Goal: Browse casually

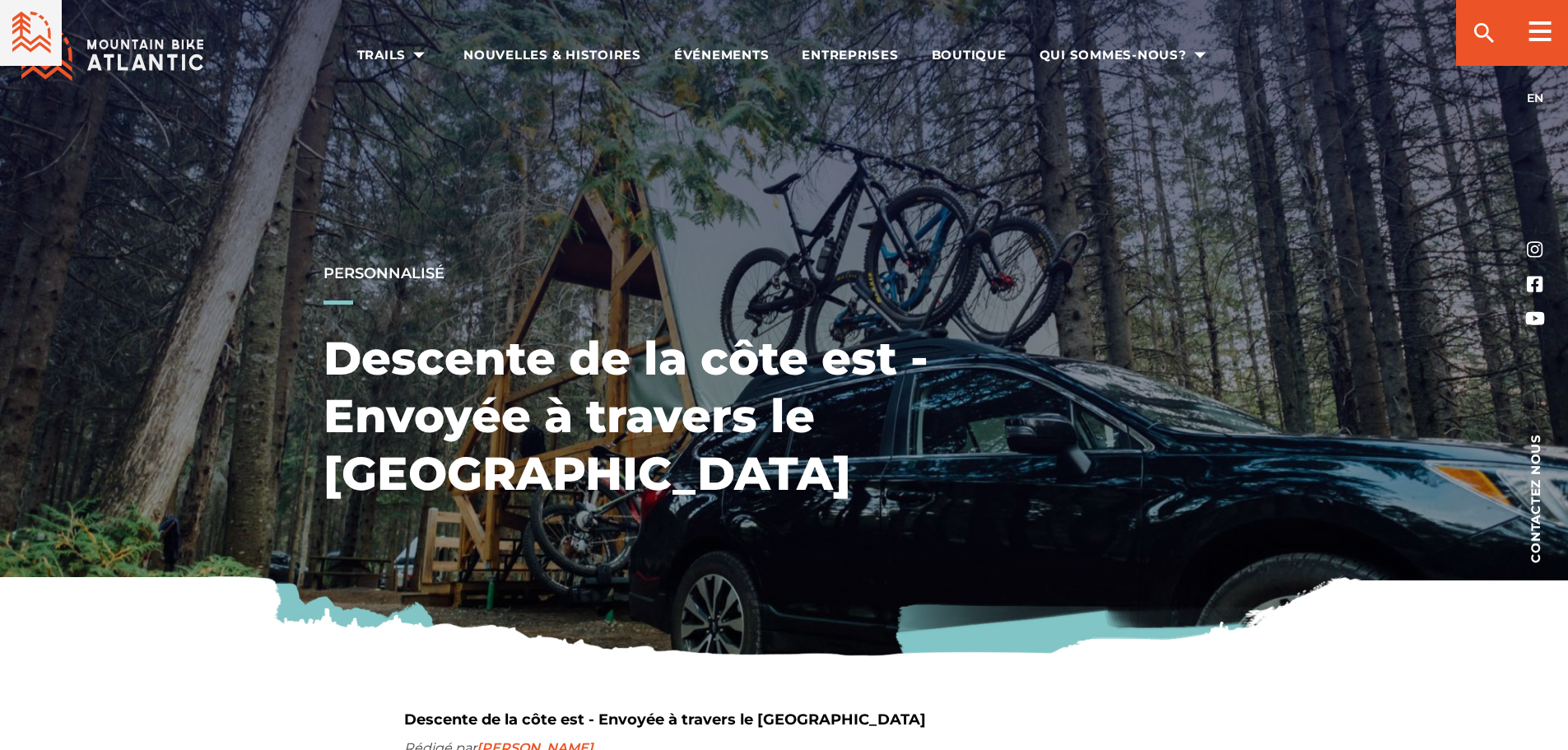
scroll to position [1151, 0]
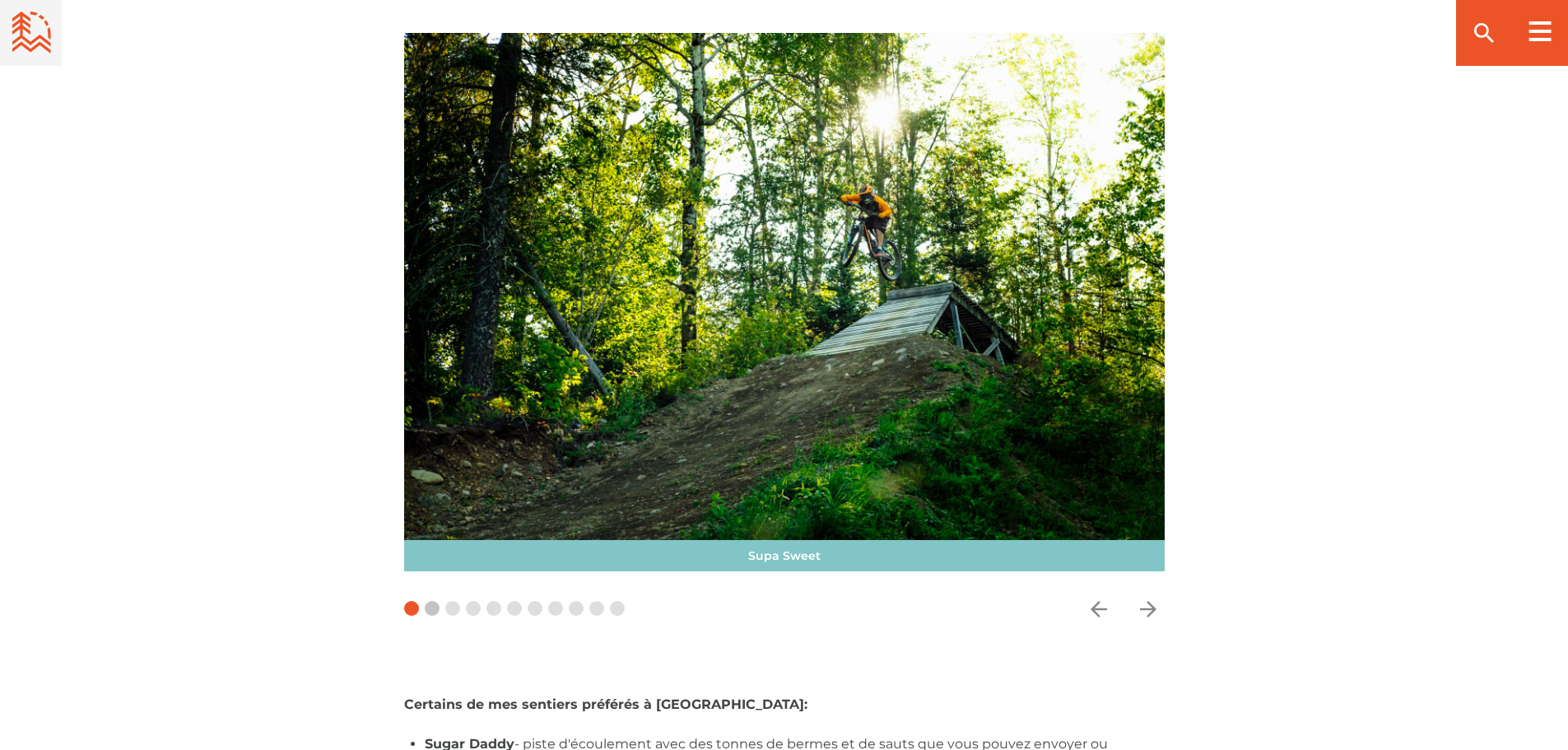
click at [432, 601] on span at bounding box center [432, 608] width 15 height 15
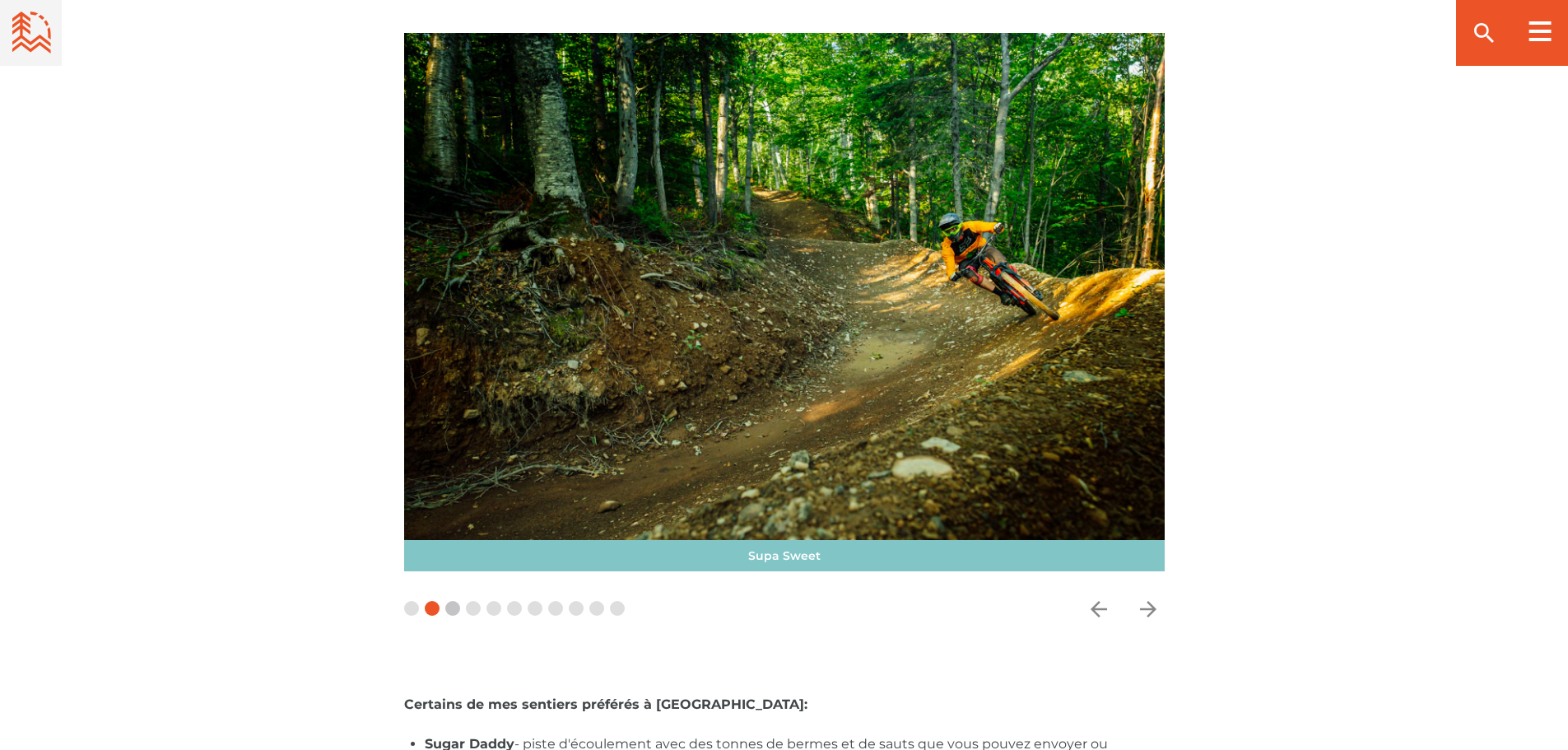
click at [460, 601] on span at bounding box center [452, 608] width 15 height 15
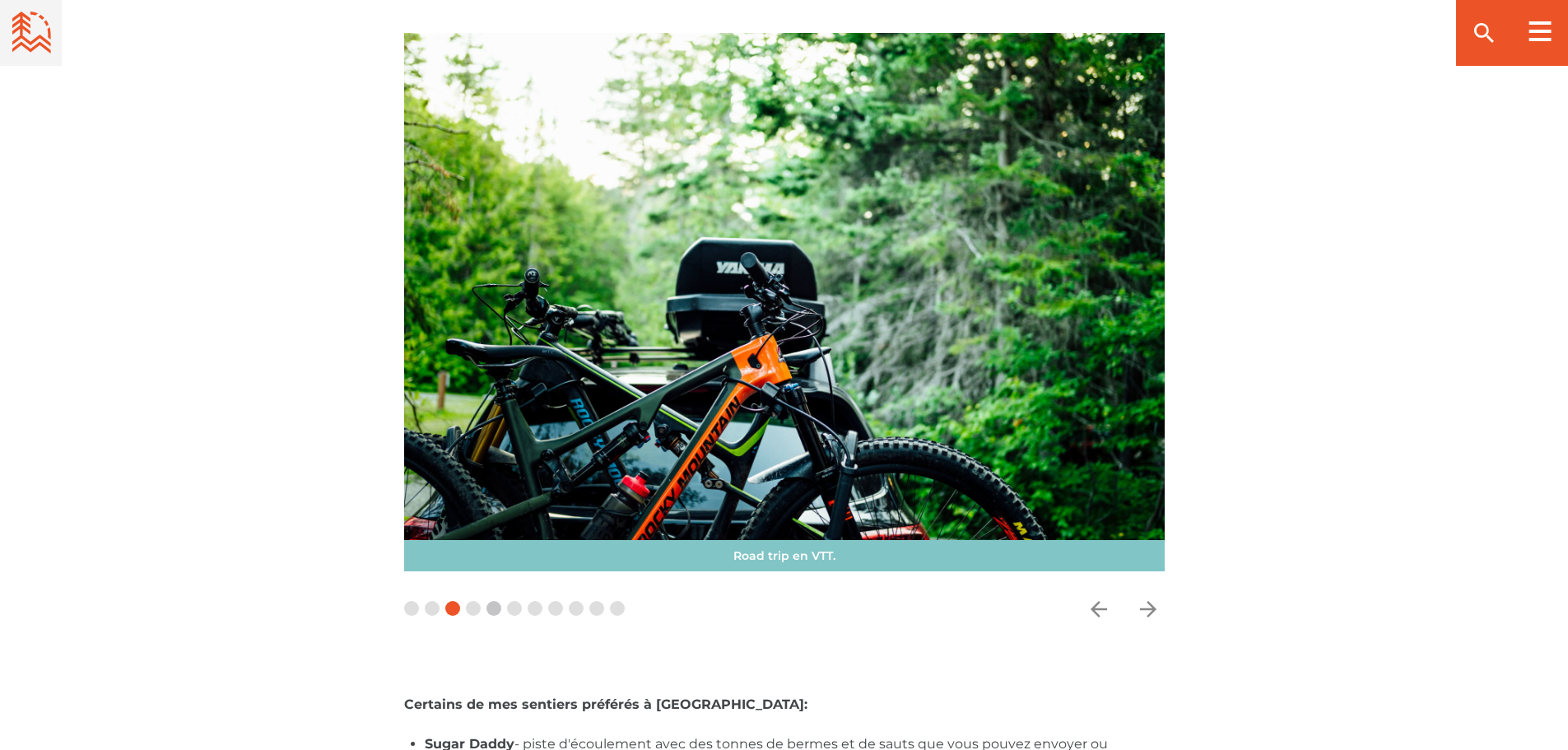
click at [493, 601] on span at bounding box center [494, 608] width 15 height 15
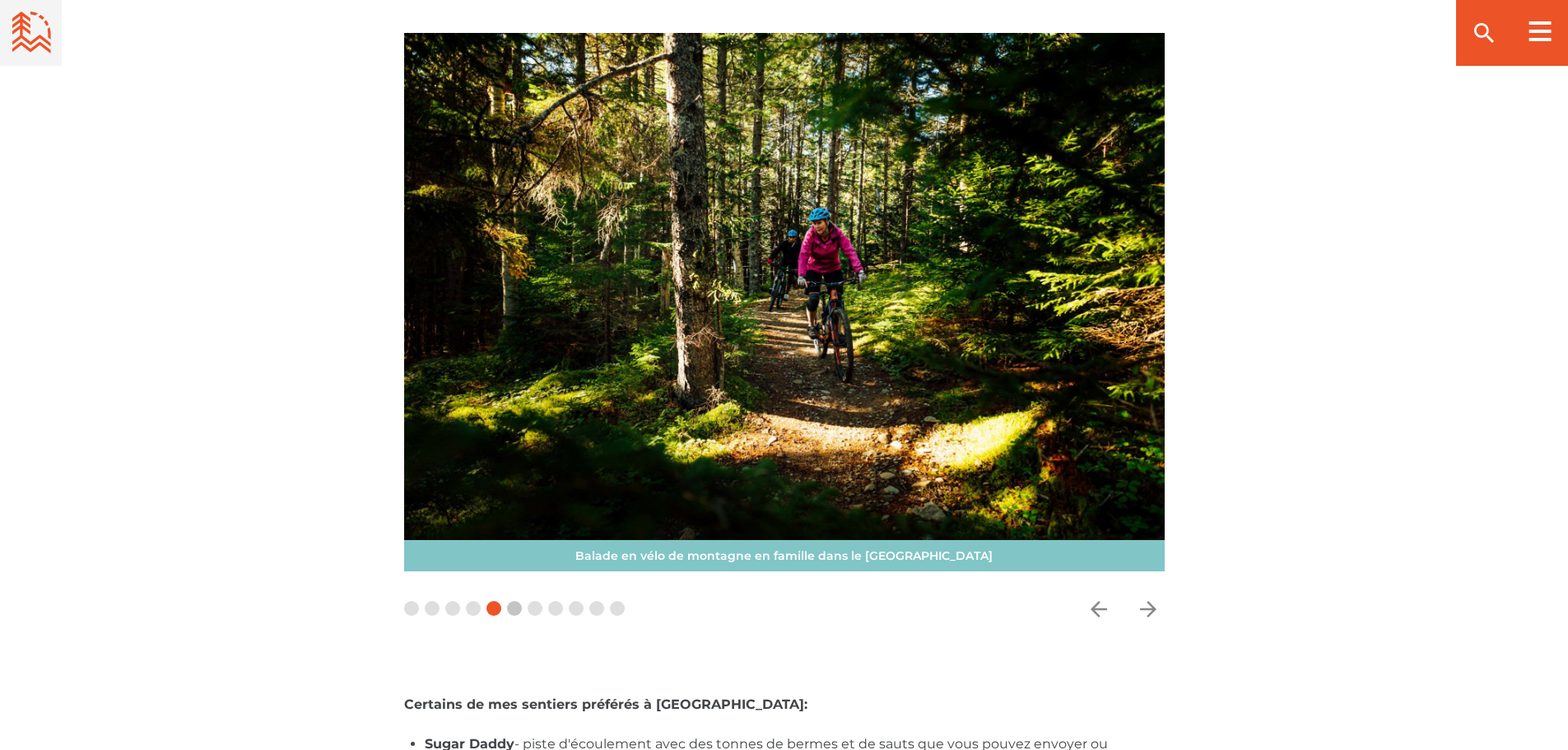
click at [521, 601] on span at bounding box center [514, 608] width 15 height 15
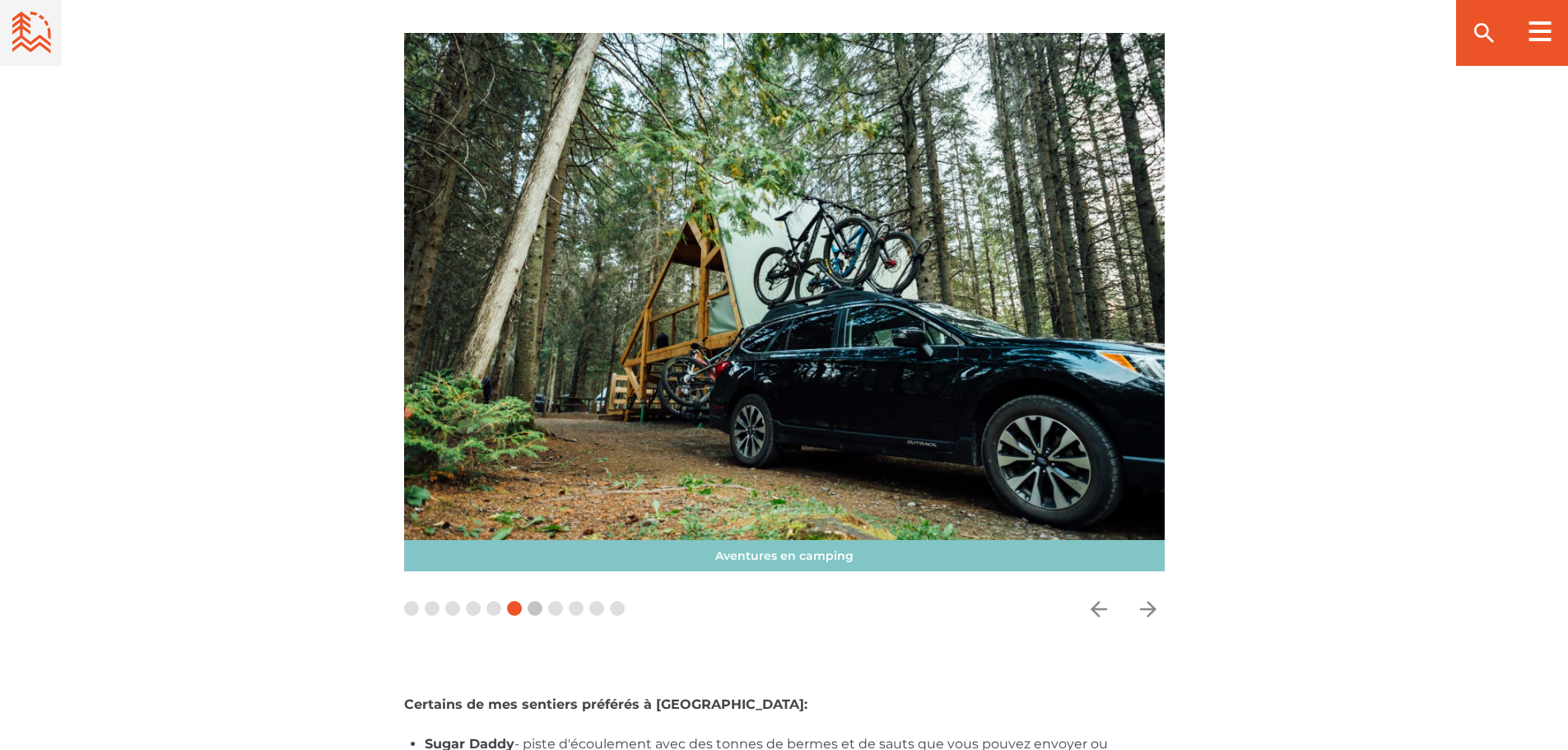
click at [539, 601] on span at bounding box center [535, 608] width 15 height 15
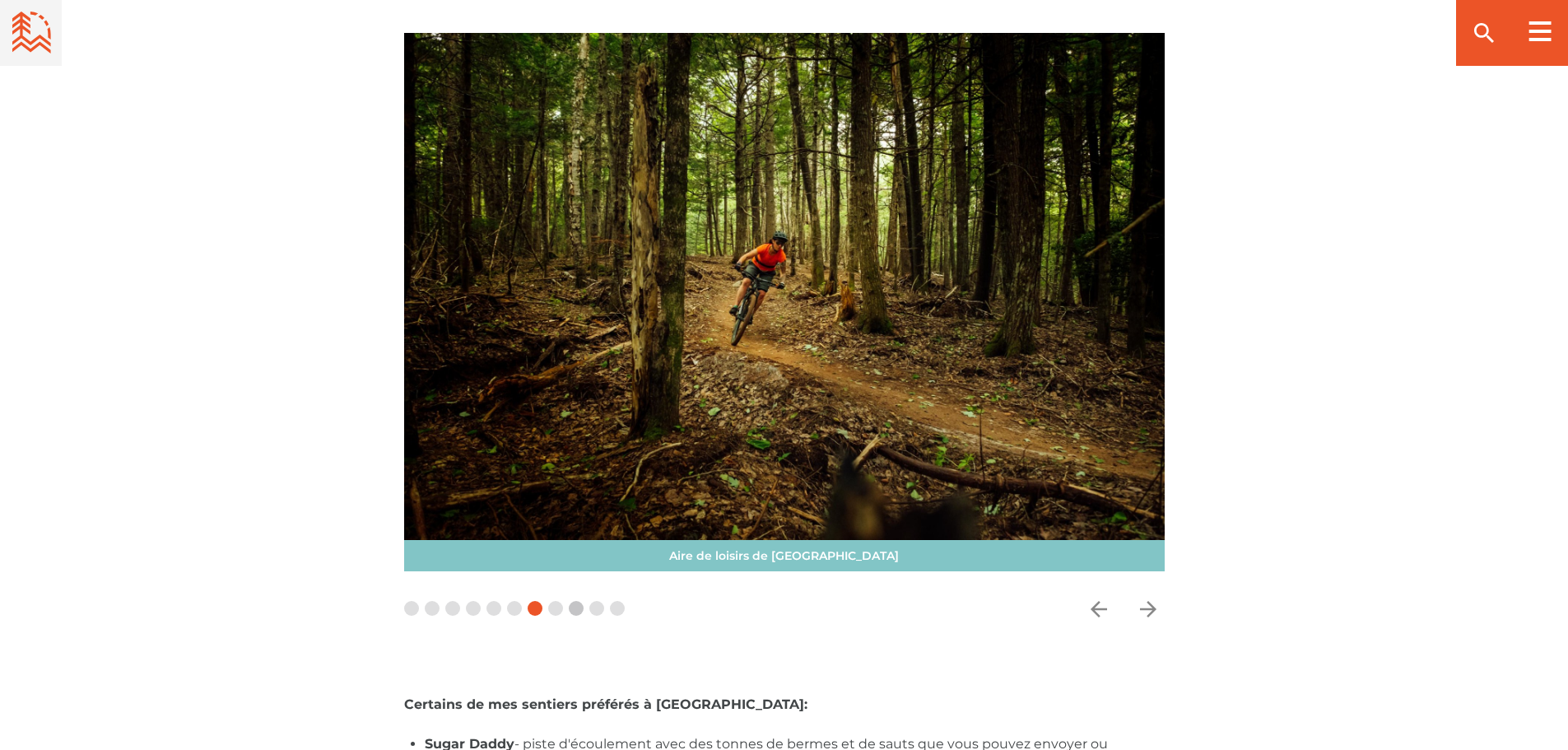
click at [578, 601] on span at bounding box center [576, 608] width 15 height 15
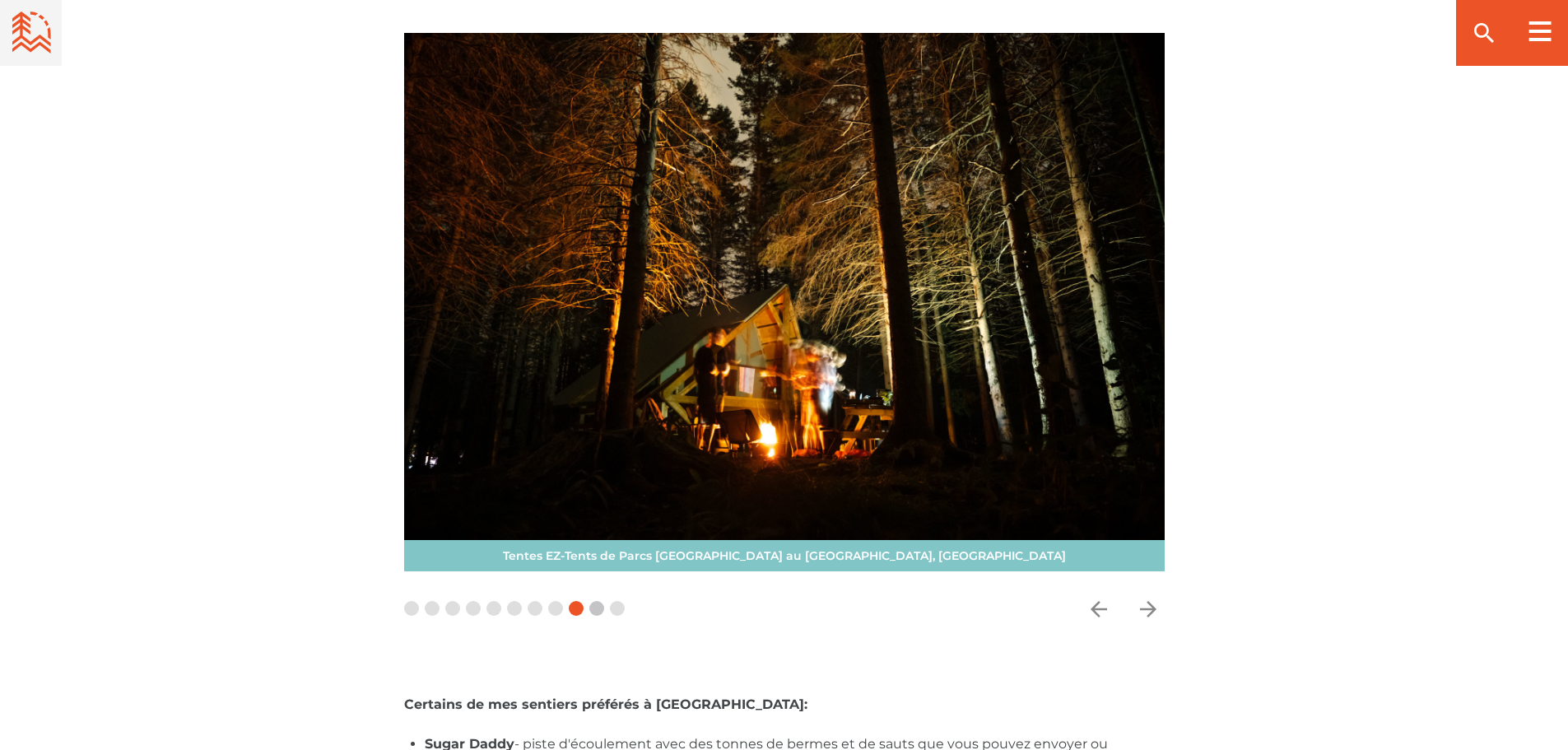
click at [600, 601] on span at bounding box center [597, 608] width 15 height 15
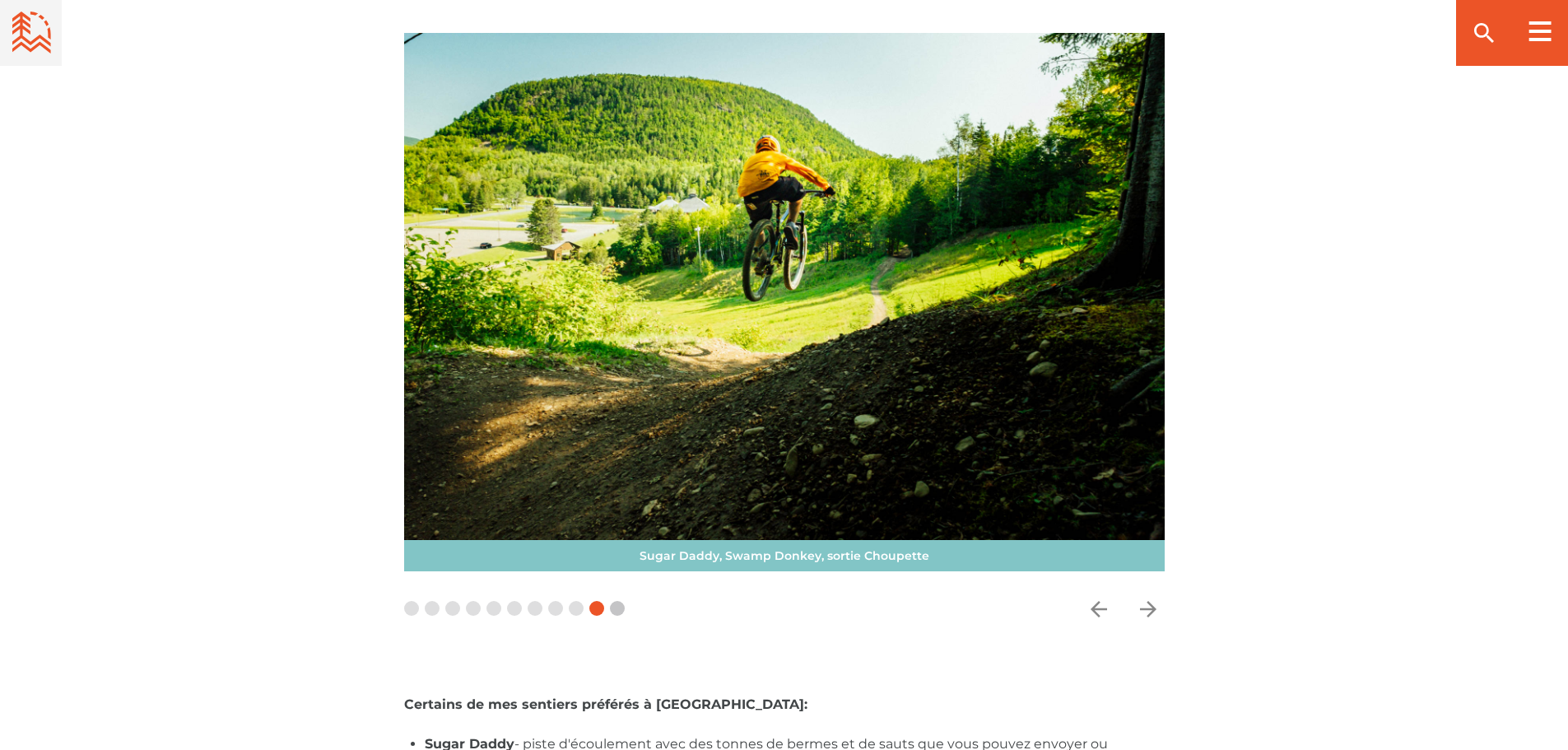
click at [624, 601] on span at bounding box center [617, 608] width 15 height 15
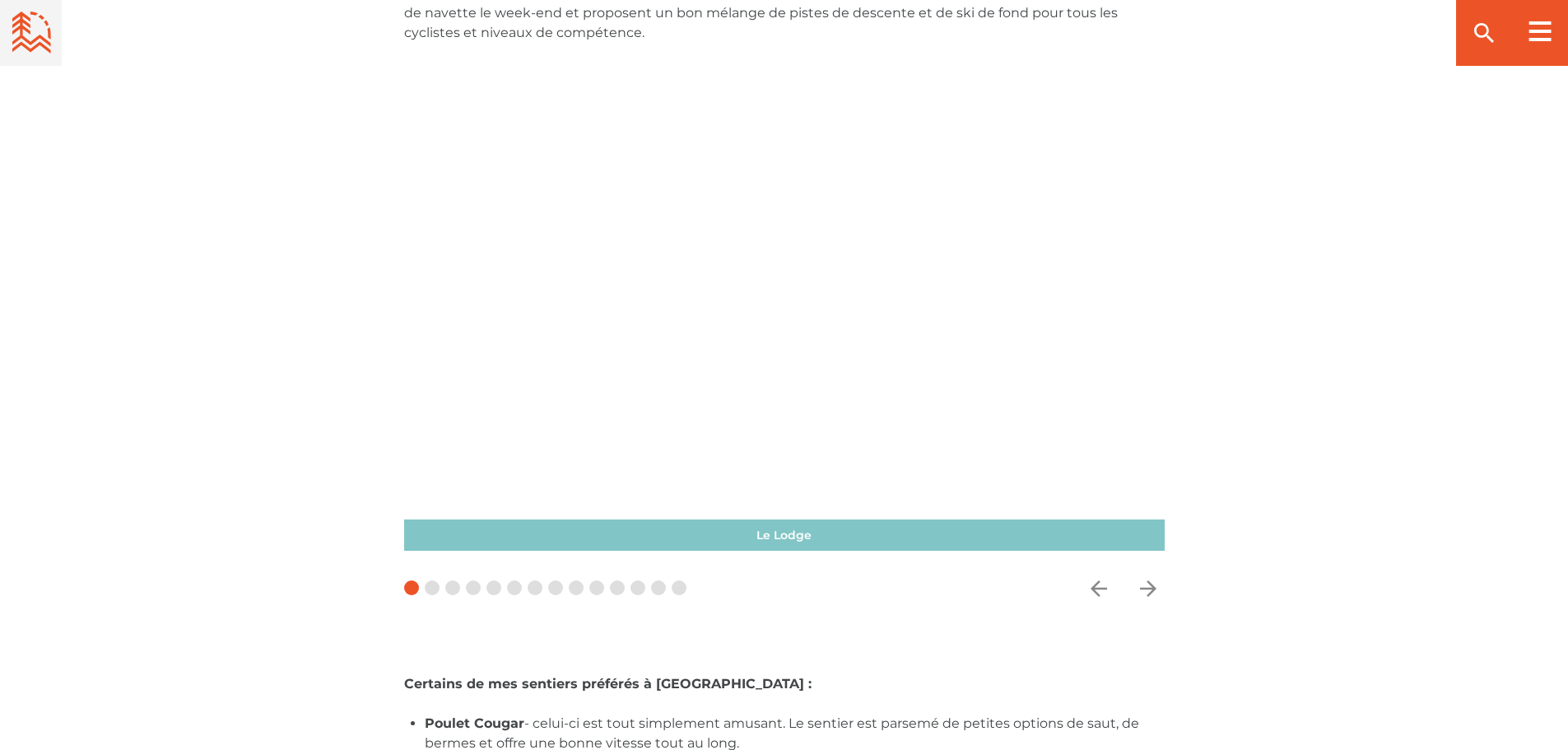
scroll to position [3620, 0]
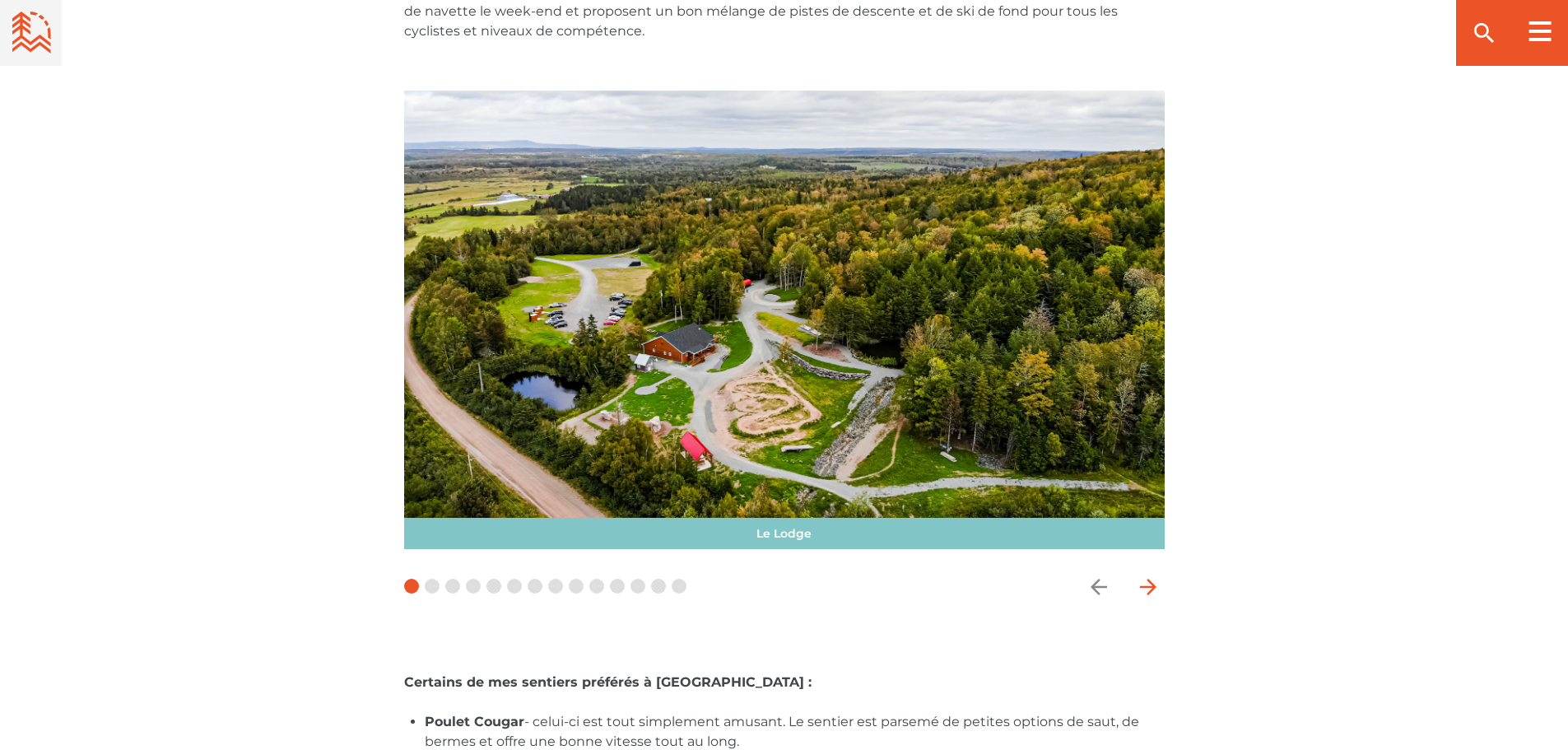
click at [1142, 574] on icon "arrow forward" at bounding box center [1149, 587] width 25 height 25
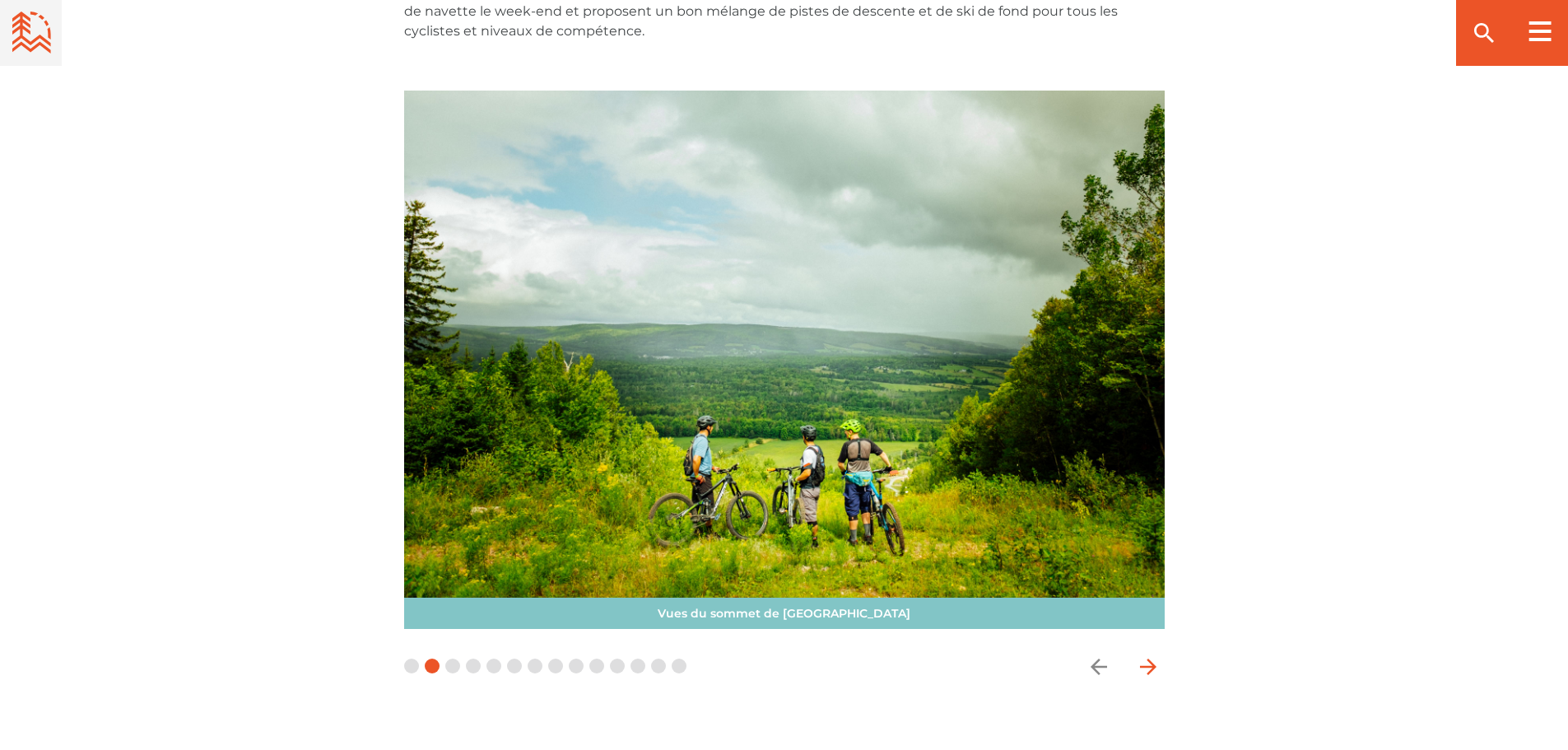
click at [1150, 658] on icon "arrow forward" at bounding box center [1148, 666] width 16 height 16
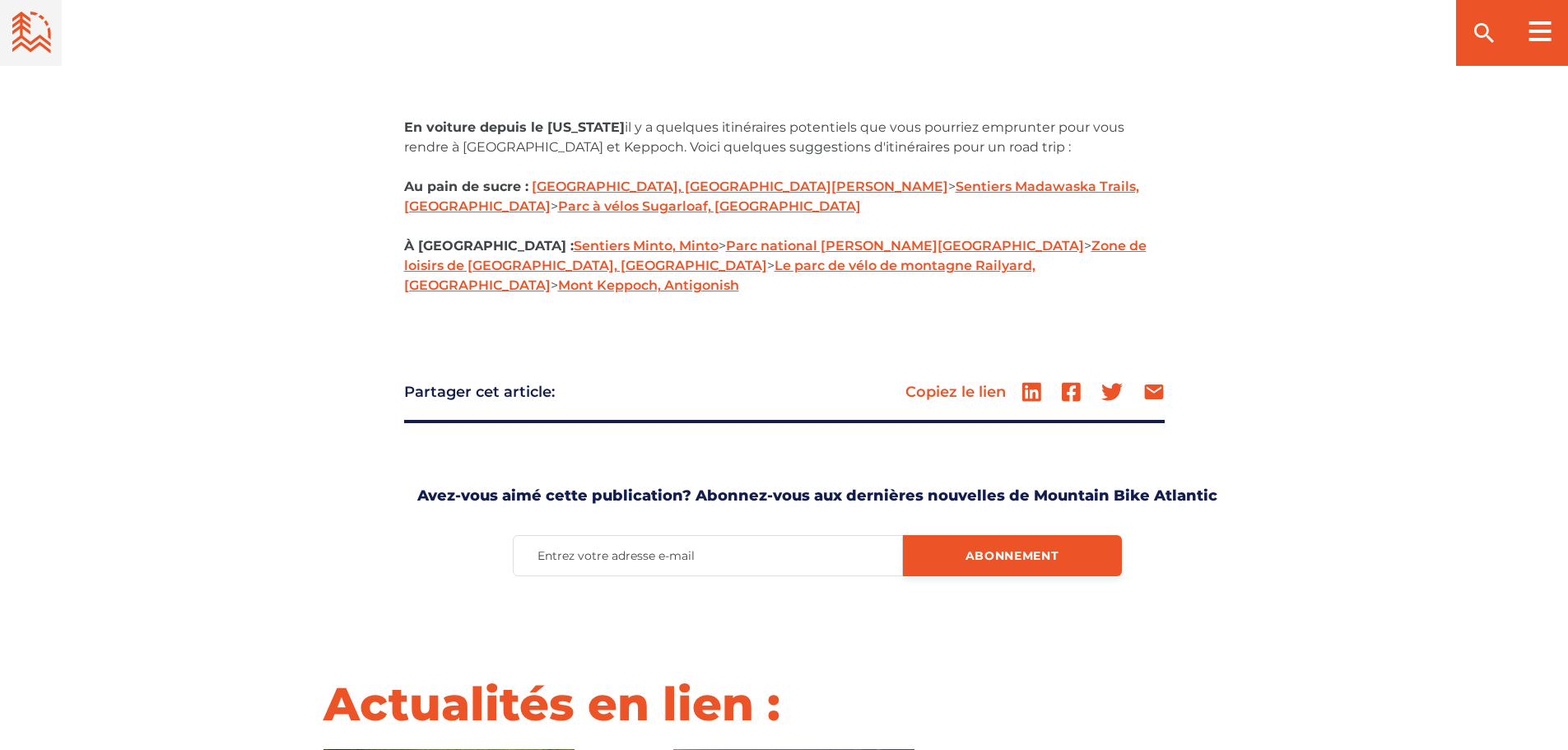
scroll to position [5102, 0]
